Goal: Task Accomplishment & Management: Complete application form

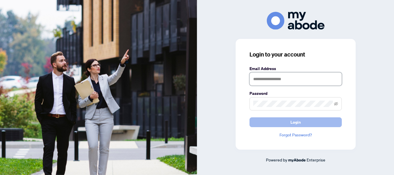
type input "**********"
click at [327, 125] on button "Login" at bounding box center [295, 122] width 92 height 10
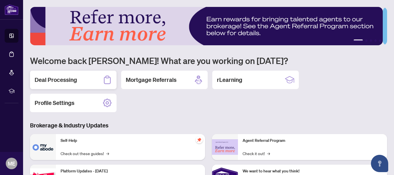
click at [70, 71] on div "Deal Processing" at bounding box center [73, 80] width 86 height 18
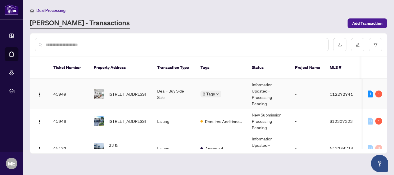
click at [150, 79] on td "[STREET_ADDRESS]" at bounding box center [120, 94] width 63 height 30
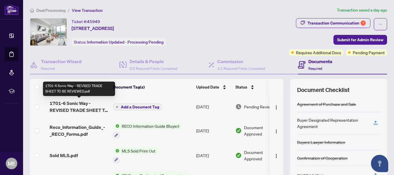
click at [82, 103] on span "1701-6 Sonic Way - REVISED TRADE SHEET TO BE REVIEWED.pdf" at bounding box center [79, 107] width 59 height 14
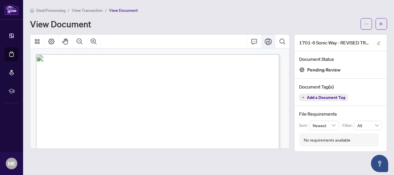
click at [265, 40] on icon "Print" at bounding box center [268, 41] width 7 height 7
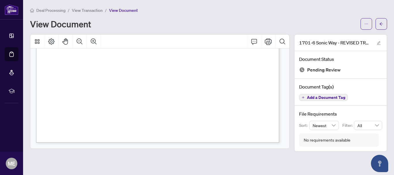
scroll to position [197, 0]
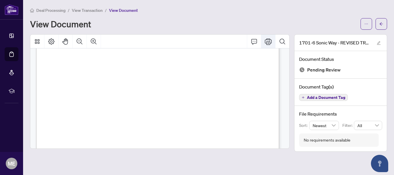
click at [271, 38] on icon "Print" at bounding box center [268, 41] width 7 height 7
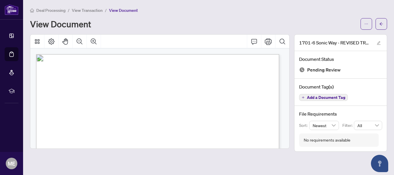
click at [83, 12] on span "View Transaction" at bounding box center [87, 10] width 31 height 5
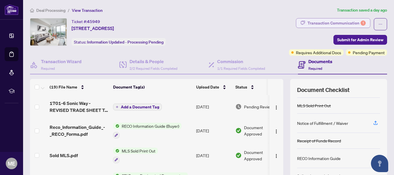
click at [354, 23] on div "Transaction Communication 1" at bounding box center [336, 22] width 58 height 9
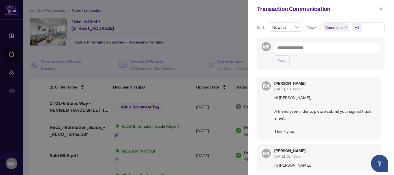
click at [380, 7] on icon "close" at bounding box center [381, 9] width 4 height 4
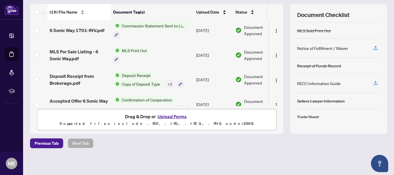
scroll to position [207, 0]
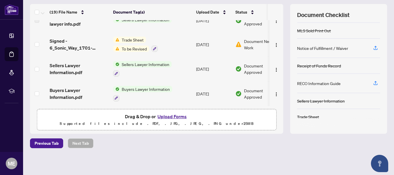
click at [157, 115] on button "Upload Forms" at bounding box center [172, 116] width 33 height 7
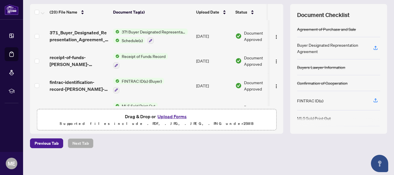
scroll to position [0, 0]
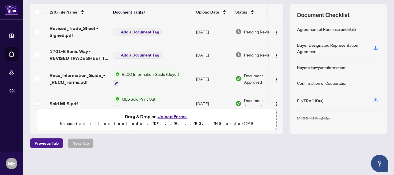
click at [138, 29] on button "Add a Document Tag" at bounding box center [137, 32] width 49 height 7
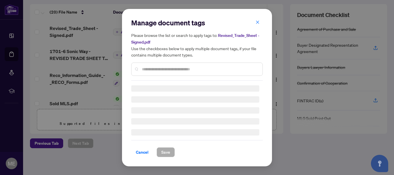
click at [166, 72] on div "Manage document tags Please browse the list or search to apply tags to: Revised…" at bounding box center [196, 87] width 131 height 139
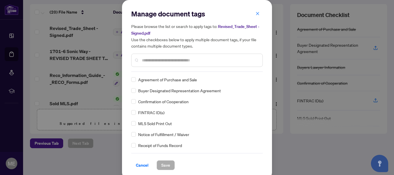
click at [173, 62] on input "text" at bounding box center [200, 60] width 116 height 6
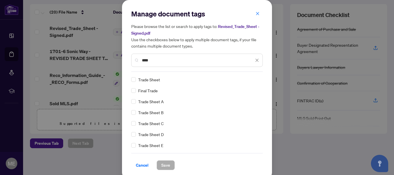
type input "****"
click at [161, 162] on span "Save" at bounding box center [165, 164] width 9 height 9
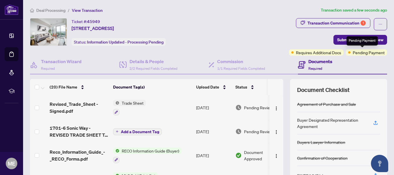
click at [371, 52] on span "Pending Payment" at bounding box center [368, 52] width 32 height 6
click at [343, 38] on span "Submit for Admin Review" at bounding box center [360, 39] width 46 height 9
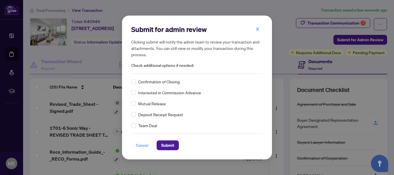
click at [144, 145] on span "Cancel" at bounding box center [142, 145] width 13 height 9
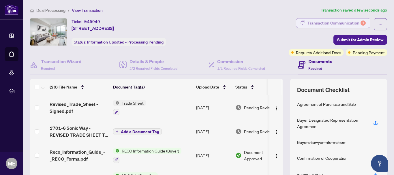
click at [343, 25] on div "Transaction Communication 1" at bounding box center [336, 22] width 58 height 9
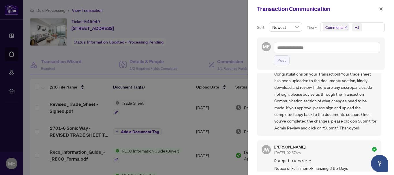
scroll to position [231, 0]
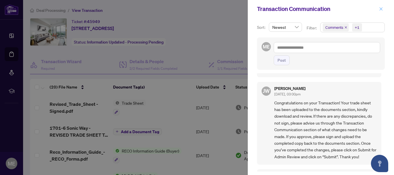
click at [379, 9] on icon "close" at bounding box center [381, 9] width 4 height 4
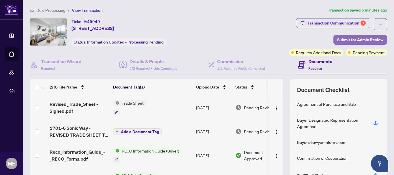
click at [340, 42] on span "Submit for Admin Review" at bounding box center [360, 39] width 46 height 9
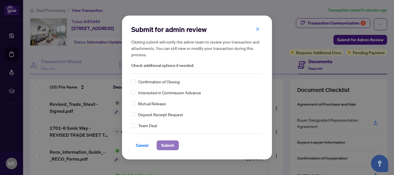
click at [167, 145] on span "Submit" at bounding box center [167, 145] width 13 height 9
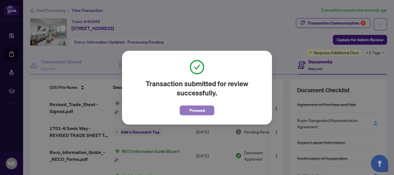
click at [190, 112] on span "Proceed" at bounding box center [196, 110] width 15 height 9
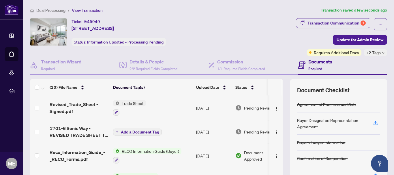
click at [379, 54] on div "+2 Tags" at bounding box center [374, 52] width 23 height 7
click at [352, 22] on div "Transaction Communication 1" at bounding box center [336, 22] width 58 height 9
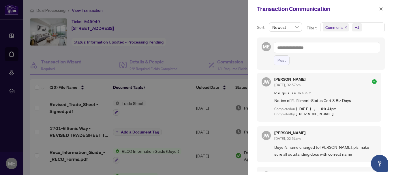
scroll to position [403, 0]
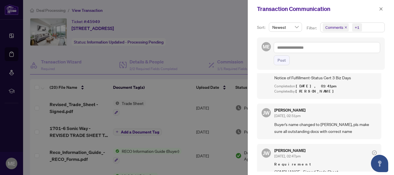
click at [180, 45] on div at bounding box center [197, 87] width 394 height 175
click at [382, 8] on icon "close" at bounding box center [381, 9] width 4 height 4
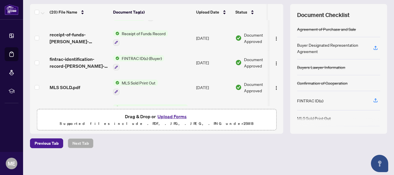
scroll to position [0, 0]
